Goal: Use online tool/utility: Utilize a website feature to perform a specific function

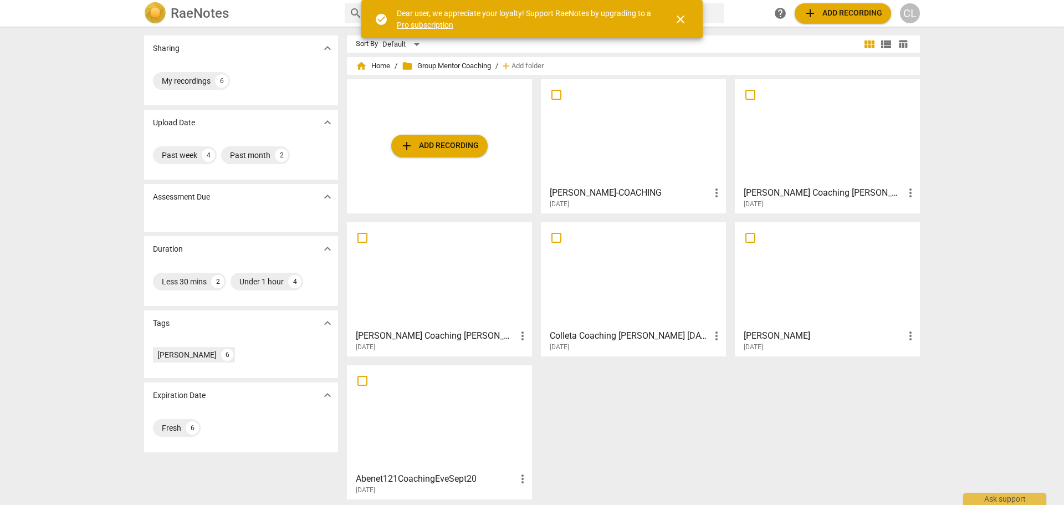
click at [458, 149] on span "add Add recording" at bounding box center [439, 145] width 79 height 13
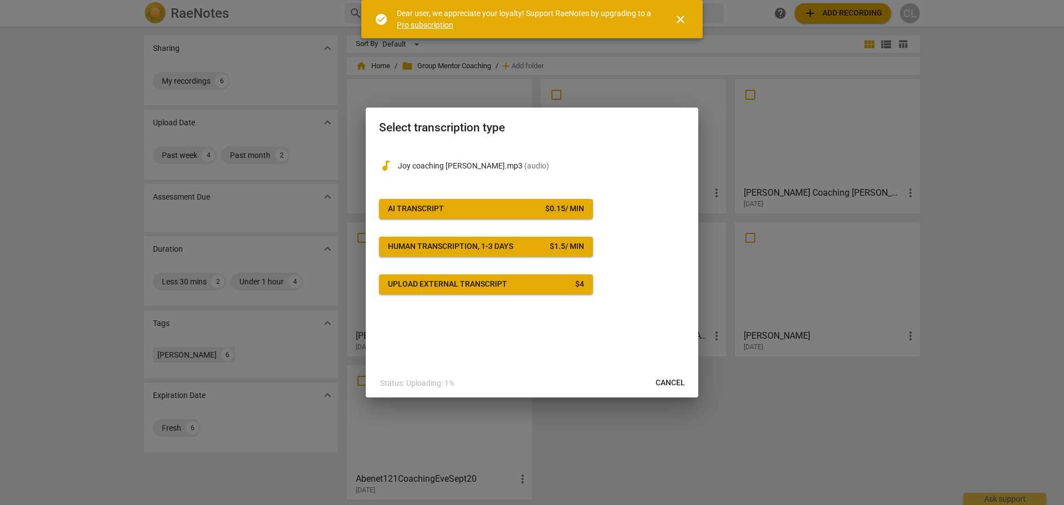
click at [481, 205] on span "AI Transcript $ 0.15 / min" at bounding box center [486, 208] width 196 height 11
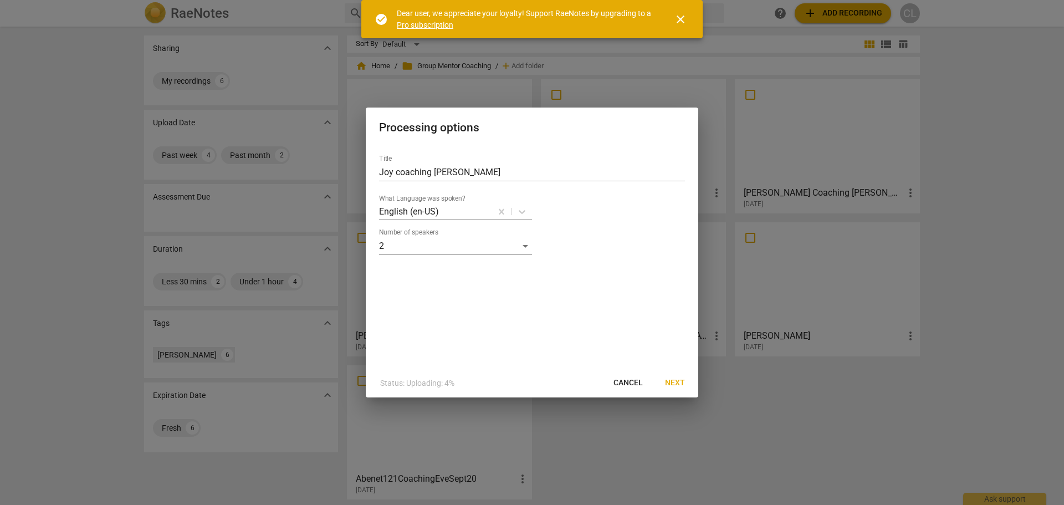
click at [676, 385] on span "Next" at bounding box center [675, 383] width 20 height 11
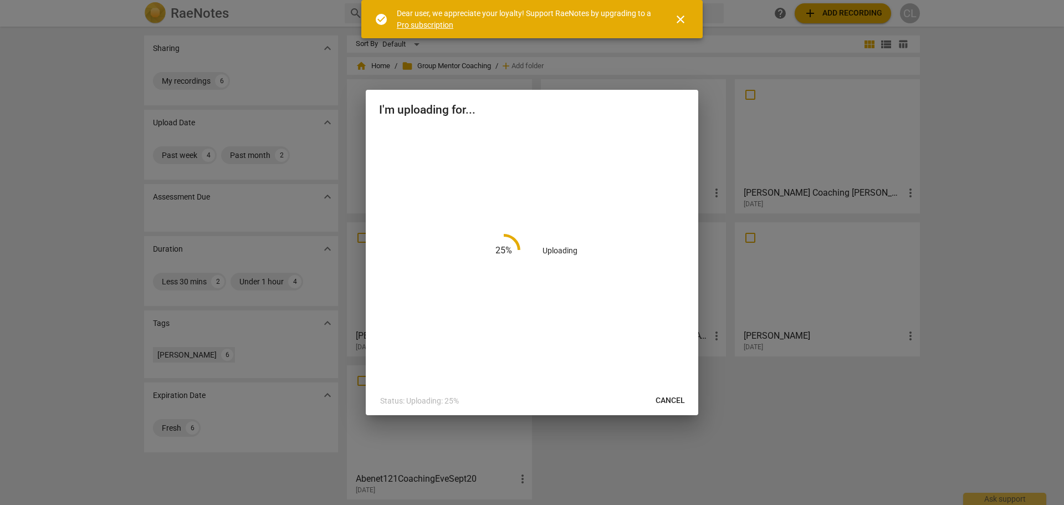
click at [679, 17] on span "close" at bounding box center [680, 19] width 13 height 13
